Goal: Task Accomplishment & Management: Use online tool/utility

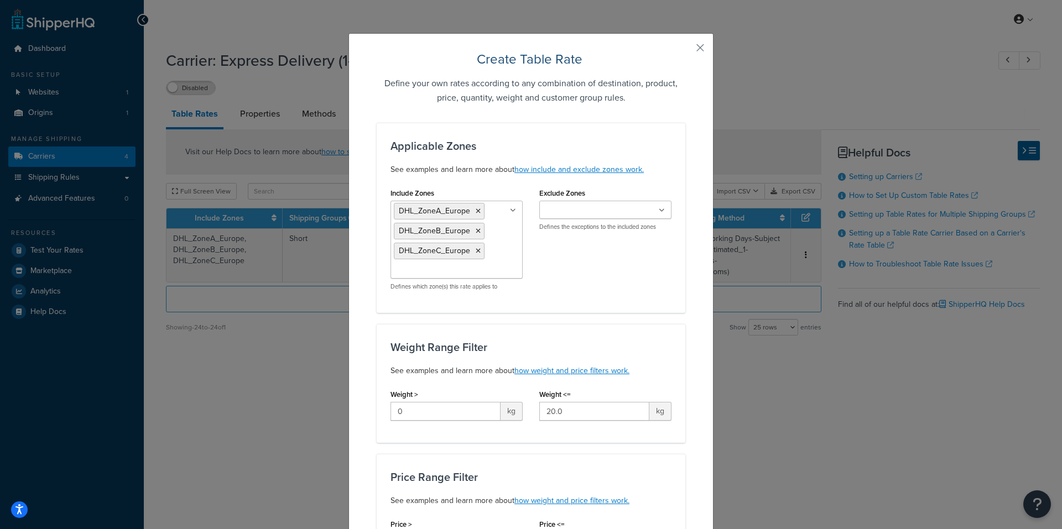
select select "25"
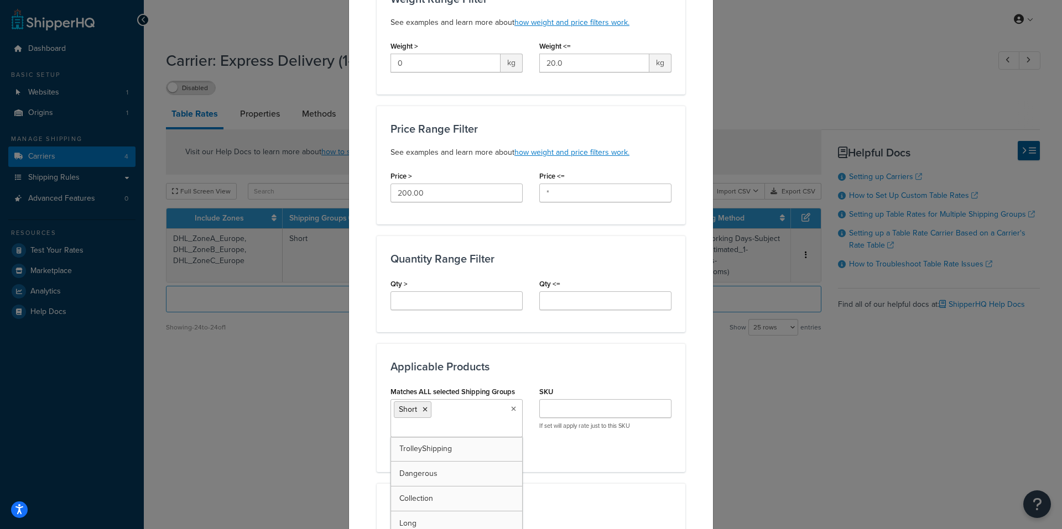
click at [691, 364] on div "Create Table Rate Define your own rates according to any combination of destina…" at bounding box center [530, 239] width 365 height 1109
click at [510, 408] on icon at bounding box center [513, 409] width 6 height 7
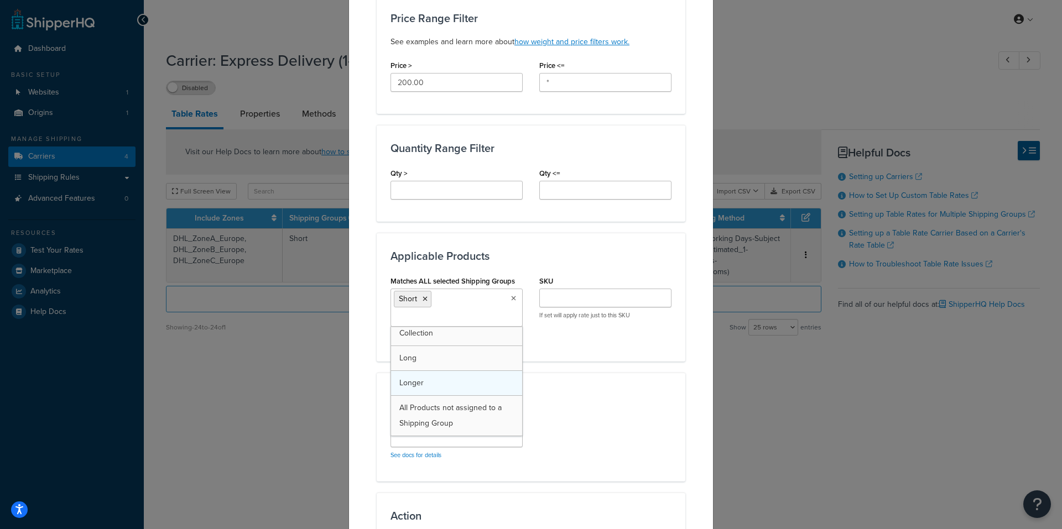
scroll to position [0, 0]
click at [703, 349] on div "Create Table Rate Define your own rates according to any combination of destina…" at bounding box center [530, 128] width 365 height 1109
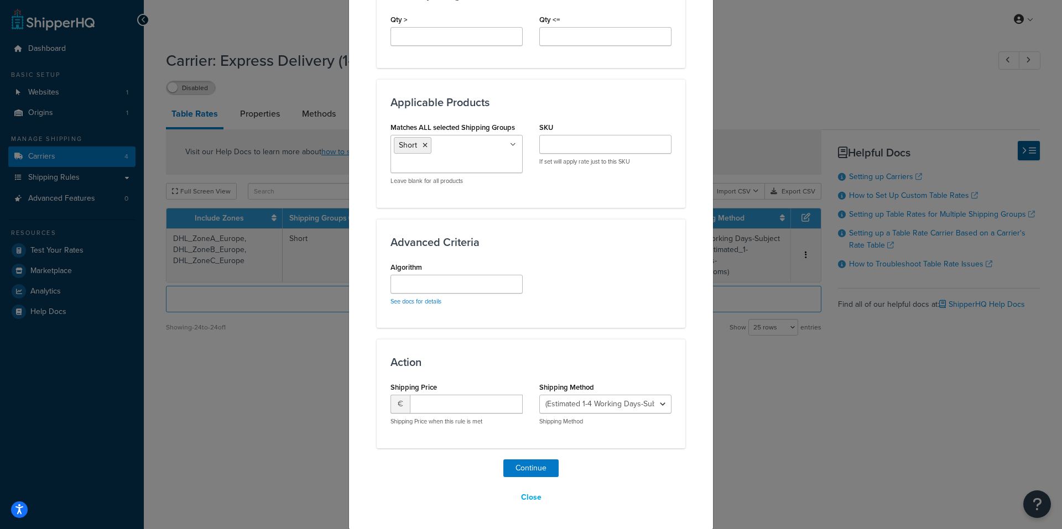
scroll to position [613, 0]
click at [459, 398] on input "number" at bounding box center [466, 403] width 113 height 19
type input "0.00"
click at [419, 499] on div "Close" at bounding box center [531, 497] width 309 height 19
click at [531, 495] on button "Close" at bounding box center [531, 497] width 35 height 19
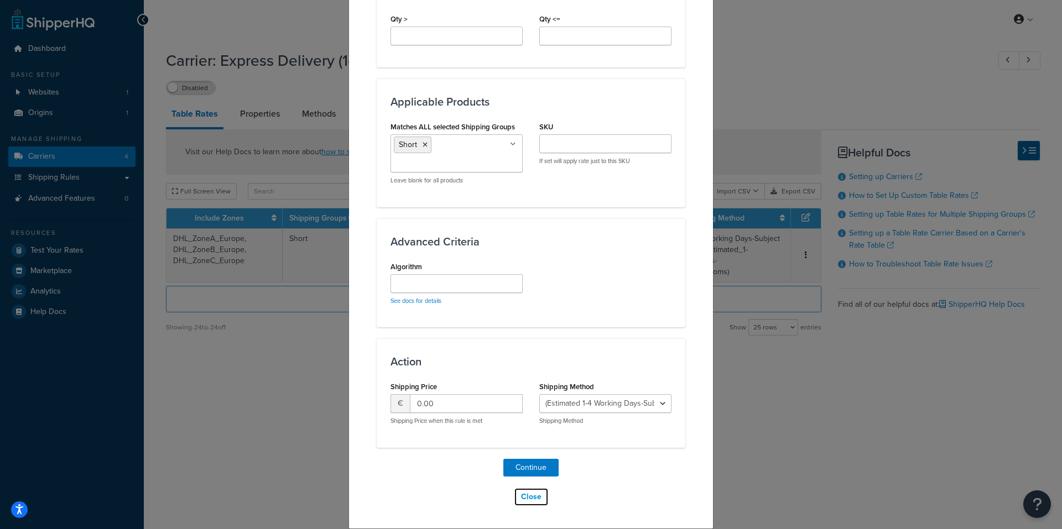
click at [533, 499] on button "Close" at bounding box center [531, 497] width 35 height 19
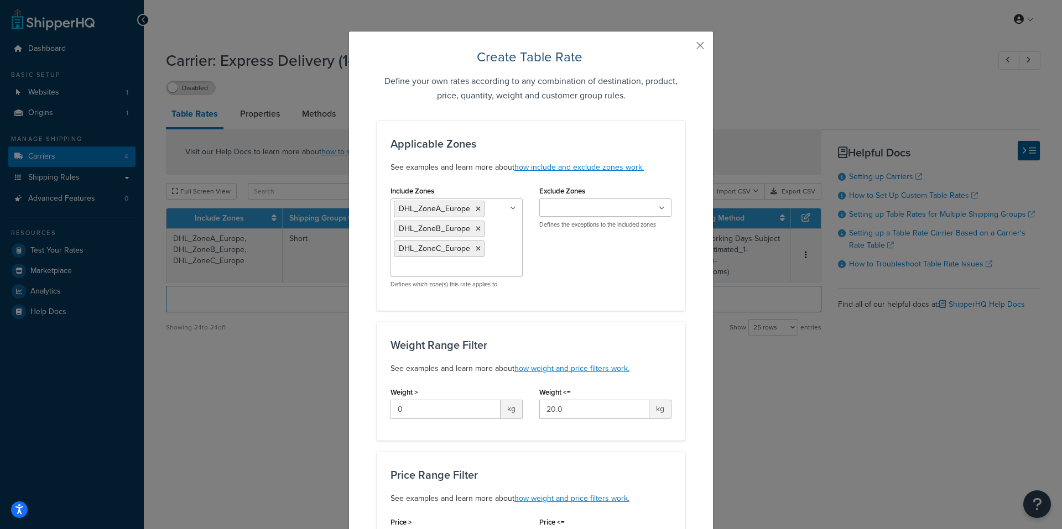
scroll to position [0, 0]
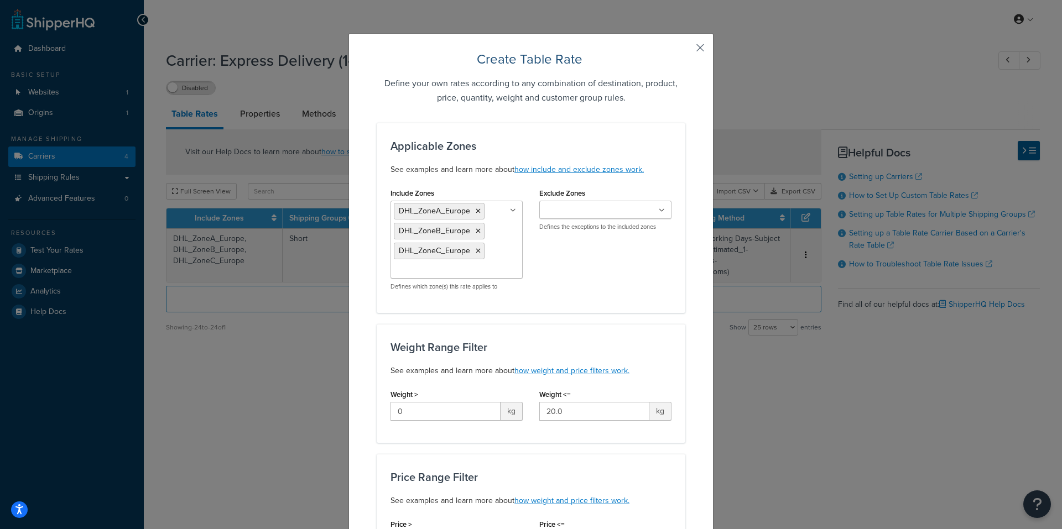
click at [685, 50] on button "button" at bounding box center [683, 51] width 3 height 3
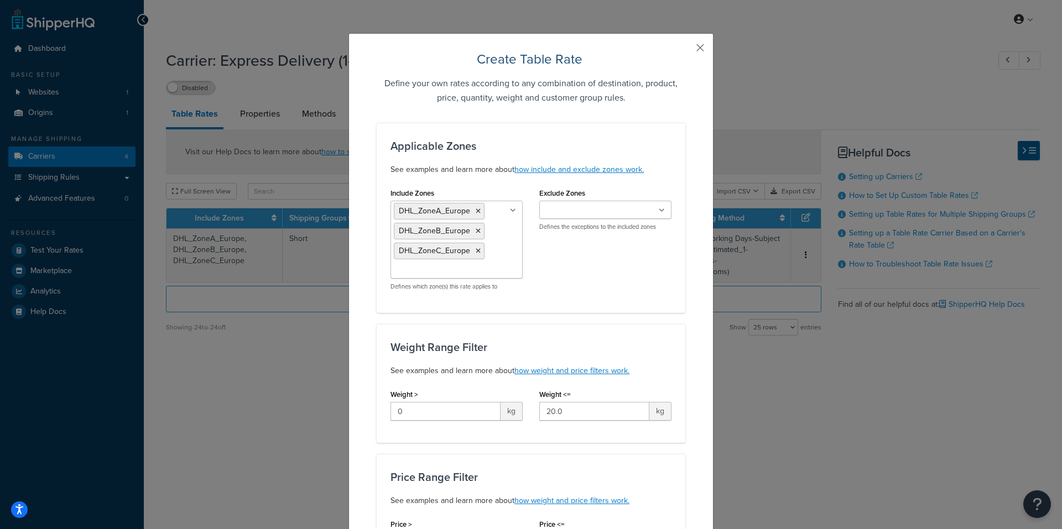
click at [685, 50] on button "button" at bounding box center [683, 51] width 3 height 3
